Goal: Task Accomplishment & Management: Use online tool/utility

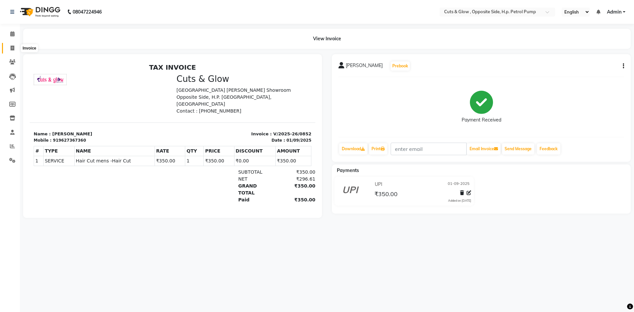
drag, startPoint x: 0, startPoint y: 0, endPoint x: 11, endPoint y: 49, distance: 50.1
click at [11, 49] on icon at bounding box center [13, 48] width 4 height 5
select select "service"
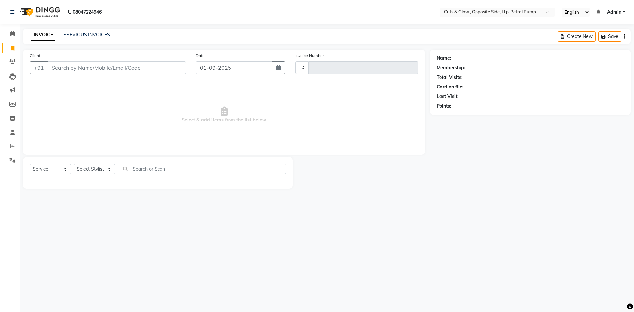
type input "0853"
select select "6633"
click at [86, 69] on input "Client" at bounding box center [117, 67] width 138 height 13
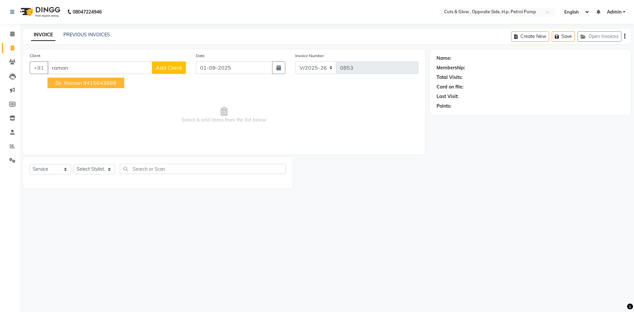
click at [83, 82] on ngb-highlight "9415643999" at bounding box center [99, 83] width 33 height 7
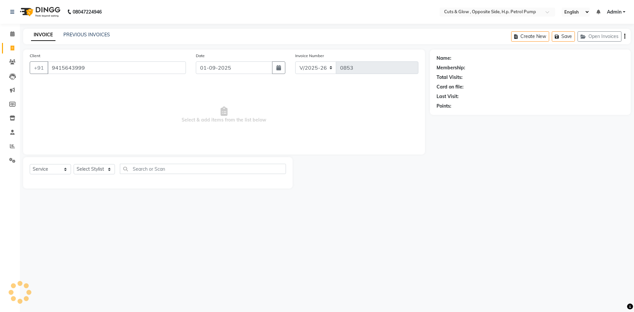
type input "9415643999"
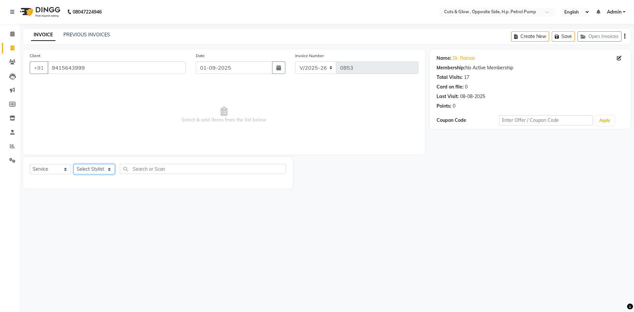
click at [87, 165] on select "Select Stylist [PERSON_NAME] [PERSON_NAME] [PERSON_NAME] [PERSON_NAME] Priyanka…" at bounding box center [94, 169] width 41 height 10
select select "52713"
click at [74, 164] on select "Select Stylist [PERSON_NAME] [PERSON_NAME] [PERSON_NAME] [PERSON_NAME] Priyanka…" at bounding box center [94, 169] width 41 height 10
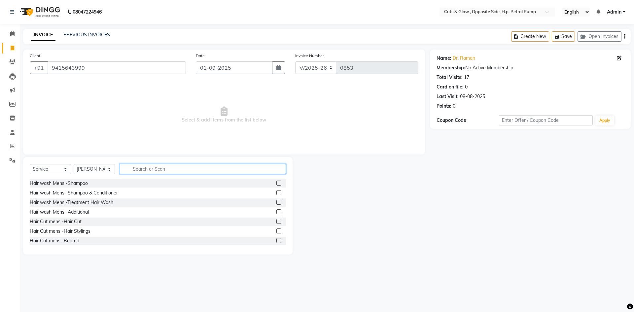
click at [149, 171] on input "text" at bounding box center [203, 169] width 166 height 10
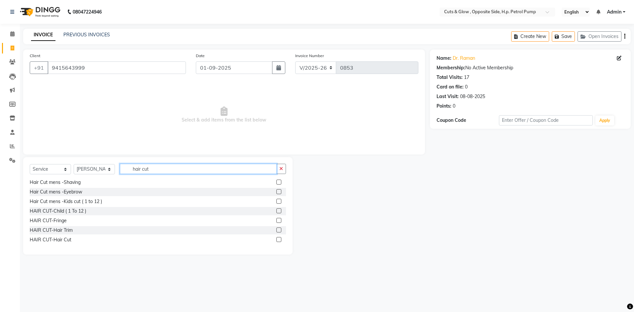
type input "hair cut"
click at [276, 240] on label at bounding box center [278, 239] width 5 height 5
click at [276, 240] on input "checkbox" at bounding box center [278, 240] width 4 height 4
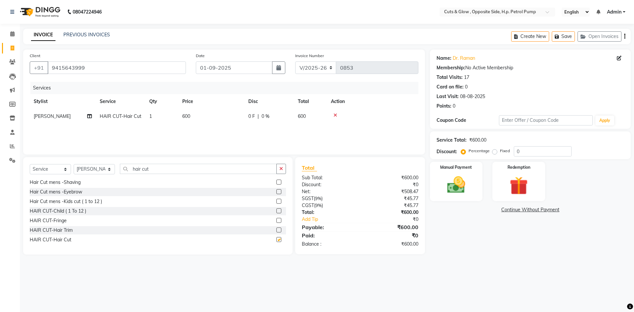
checkbox input "false"
click at [257, 116] on div "0 F | 0 %" at bounding box center [269, 116] width 42 height 7
select select "52713"
click at [290, 115] on input "0" at bounding box center [289, 118] width 20 height 10
type input "150"
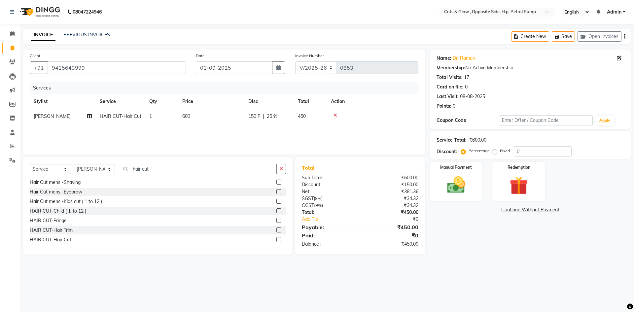
click at [567, 268] on div "08047224946 Select Location × Cuts & Glow , Opposite Side, H.p. Petrol Pump Eng…" at bounding box center [317, 156] width 634 height 312
click at [461, 192] on img at bounding box center [456, 185] width 31 height 22
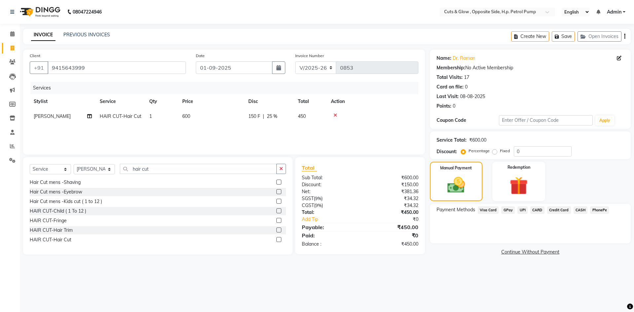
drag, startPoint x: 576, startPoint y: 209, endPoint x: 576, endPoint y: 215, distance: 6.3
click at [576, 209] on span "CASH" at bounding box center [581, 210] width 14 height 8
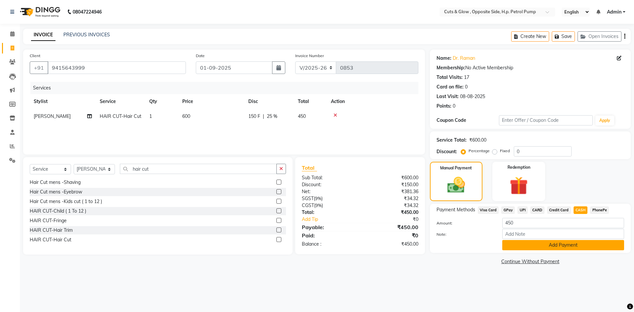
click at [569, 246] on button "Add Payment" at bounding box center [563, 245] width 122 height 10
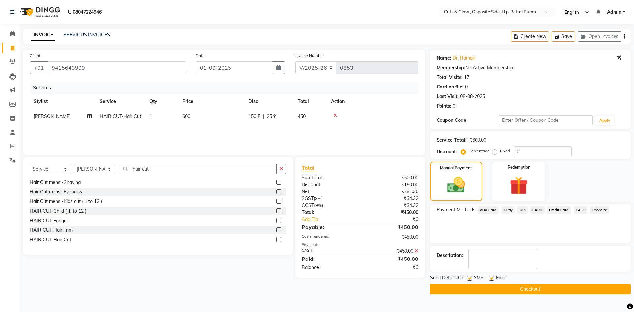
click at [563, 291] on button "Checkout" at bounding box center [530, 289] width 201 height 10
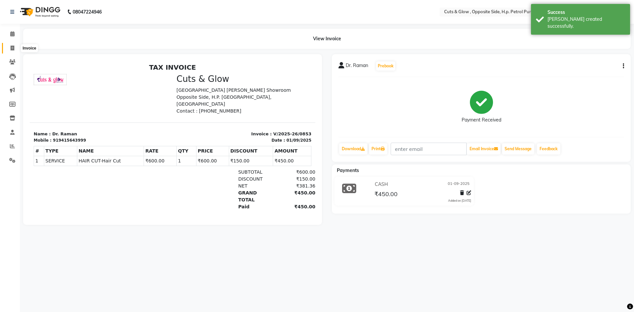
click at [14, 45] on span at bounding box center [13, 49] width 12 height 8
select select "service"
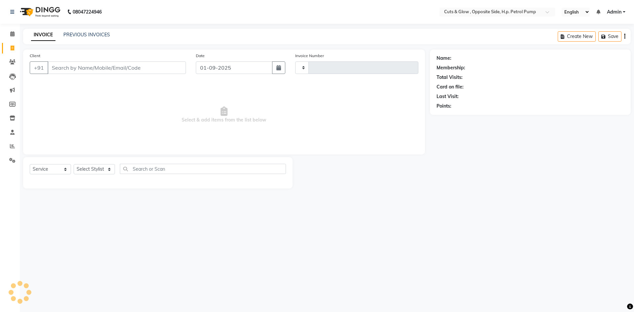
type input "0854"
select select "6633"
click at [71, 34] on link "PREVIOUS INVOICES" at bounding box center [86, 35] width 47 height 6
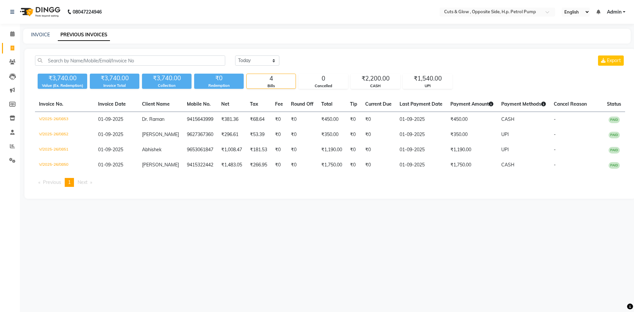
click at [136, 227] on div "08047224946 Select Location × Cuts & Glow , Opposite Side, H.p. Petrol Pump Eng…" at bounding box center [317, 156] width 634 height 312
click at [10, 46] on span at bounding box center [13, 49] width 12 height 8
select select "6633"
select select "service"
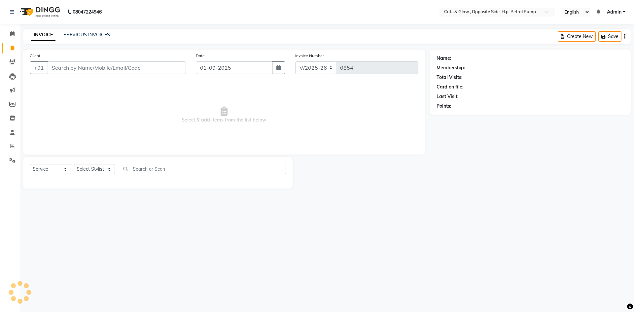
click at [78, 102] on span "Select & add items from the list below" at bounding box center [224, 115] width 389 height 66
